Goal: Task Accomplishment & Management: Use online tool/utility

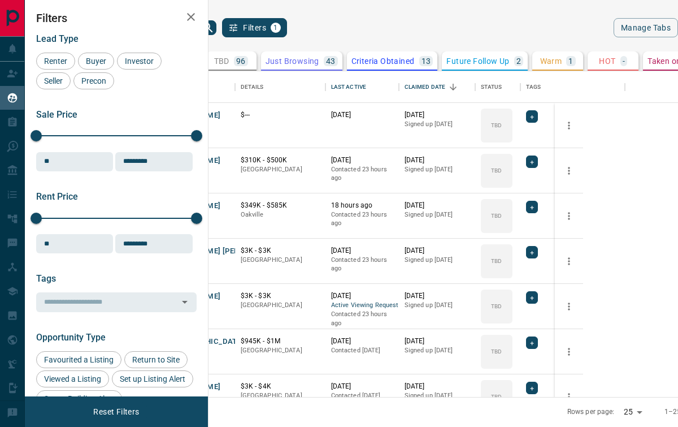
scroll to position [1, 1]
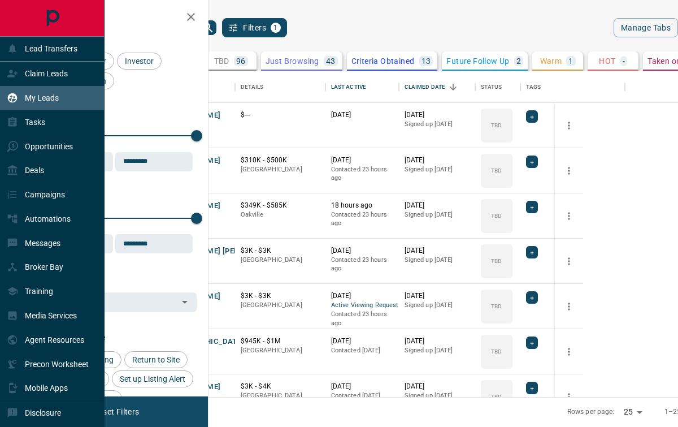
click at [34, 100] on p "My Leads" at bounding box center [42, 97] width 34 height 9
click at [49, 78] on p "Claim Leads" at bounding box center [46, 73] width 43 height 9
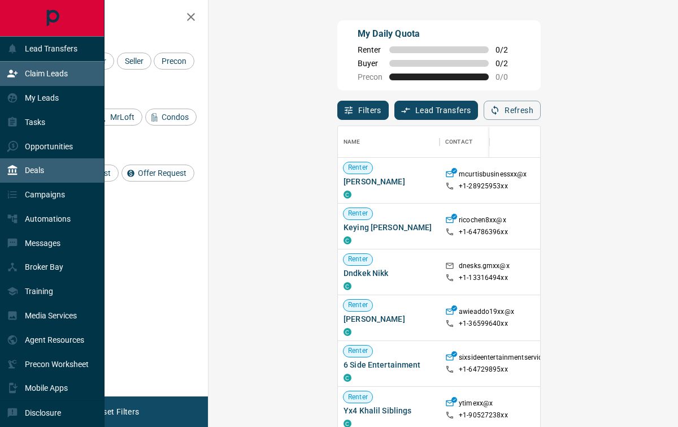
click at [71, 174] on div "Deals" at bounding box center [52, 170] width 105 height 24
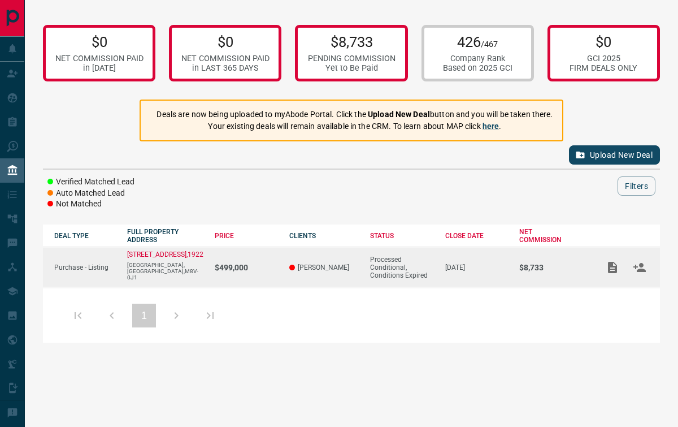
click at [389, 259] on div "Processed Conditional, Conditions Expired" at bounding box center [402, 267] width 64 height 24
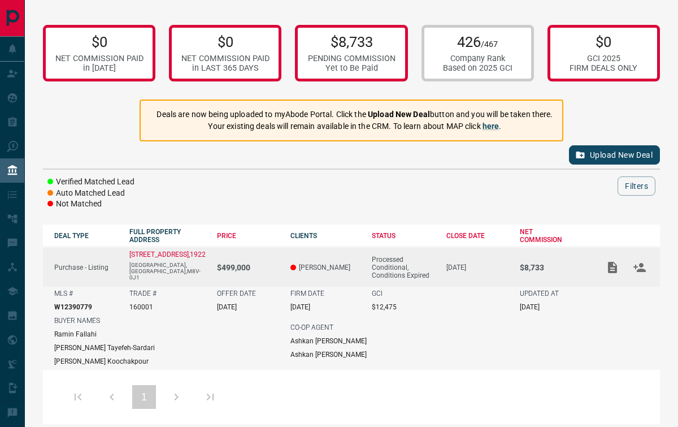
click at [606, 153] on button "Upload New Deal" at bounding box center [614, 154] width 91 height 19
click at [102, 267] on p "Purchase - Listing" at bounding box center [86, 267] width 64 height 8
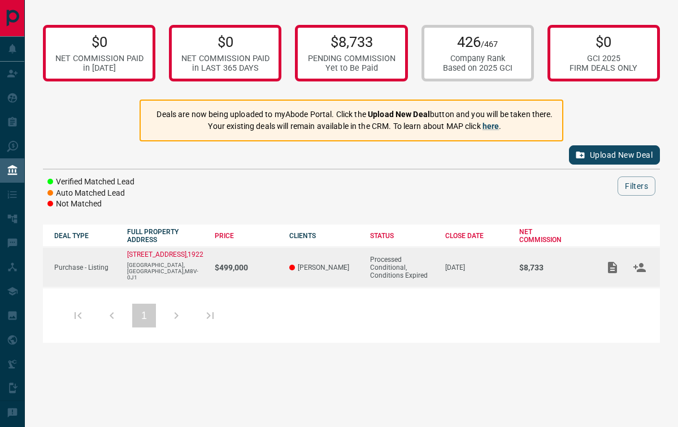
click at [534, 263] on p "$8,733" at bounding box center [553, 267] width 68 height 9
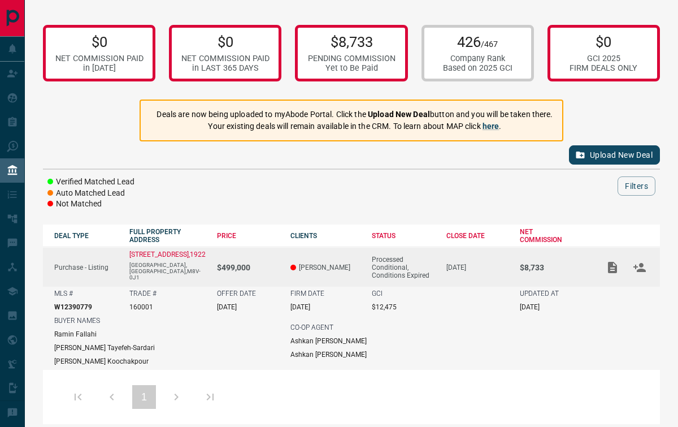
scroll to position [10, 0]
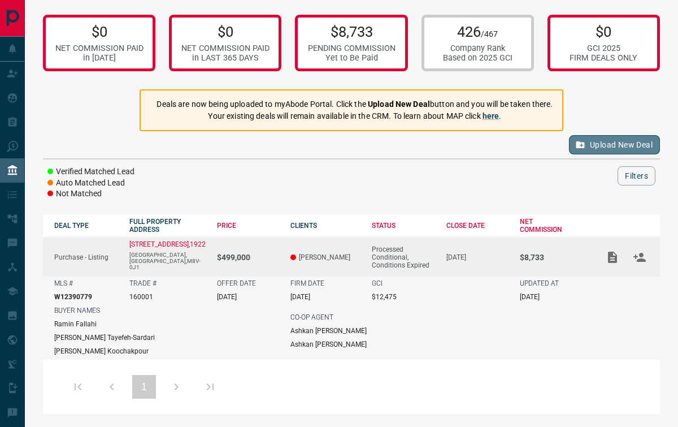
click at [620, 142] on button "Upload New Deal" at bounding box center [614, 144] width 91 height 19
